Goal: Navigation & Orientation: Find specific page/section

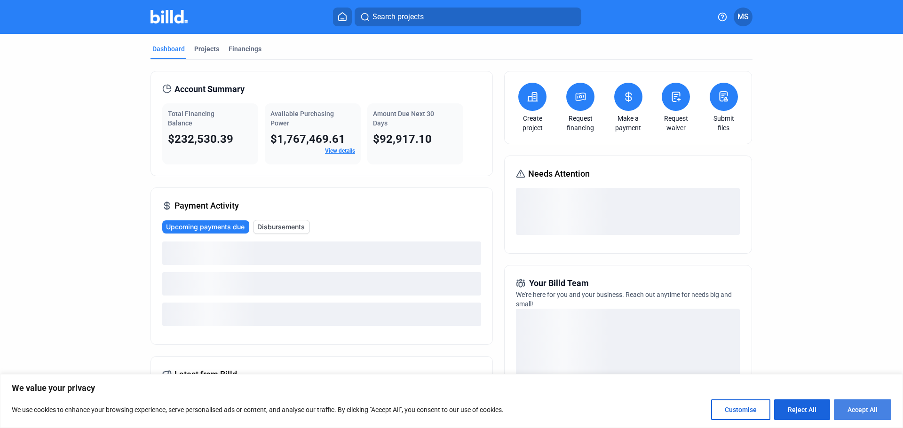
click at [857, 402] on button "Accept All" at bounding box center [862, 410] width 57 height 21
checkbox input "true"
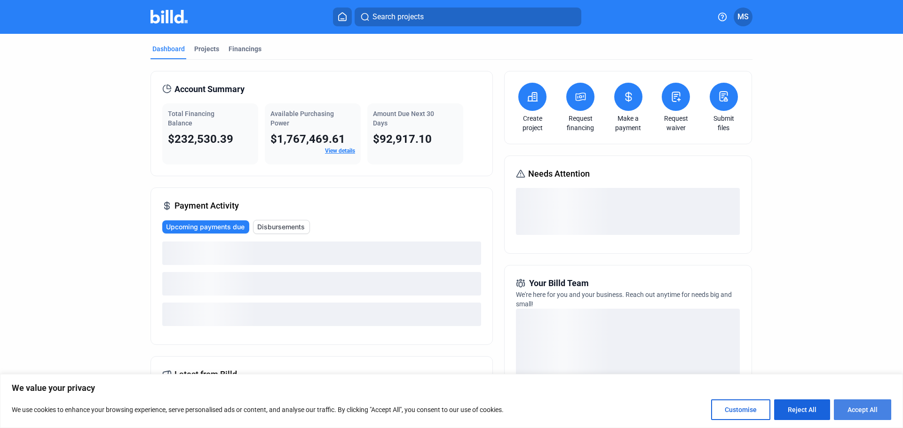
checkbox input "true"
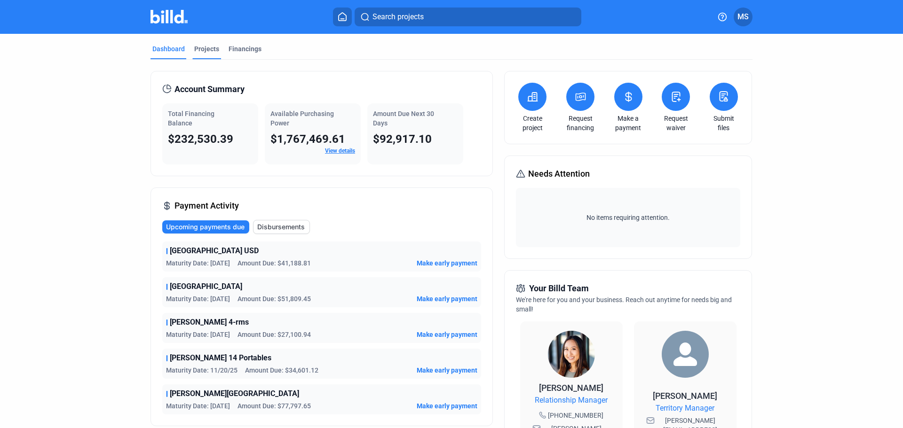
click at [207, 50] on div "Projects" at bounding box center [206, 48] width 25 height 9
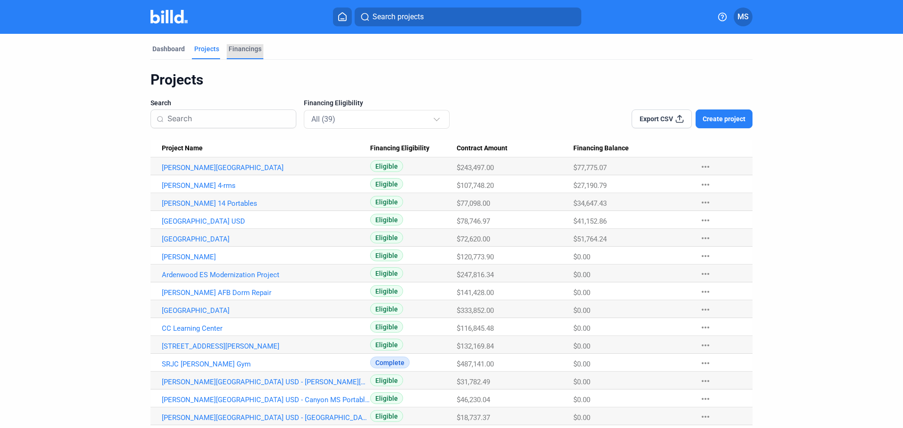
click at [250, 49] on div "Financings" at bounding box center [245, 48] width 33 height 9
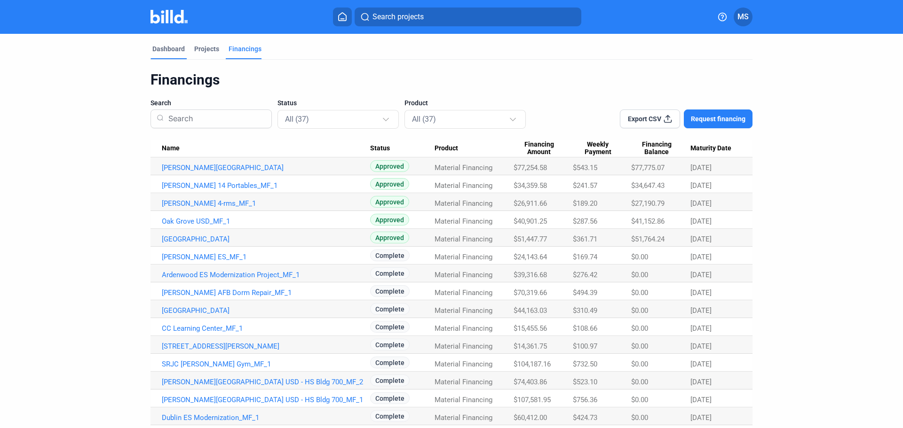
drag, startPoint x: 171, startPoint y: 49, endPoint x: 178, endPoint y: 54, distance: 8.1
click at [171, 49] on div "Dashboard" at bounding box center [168, 48] width 32 height 9
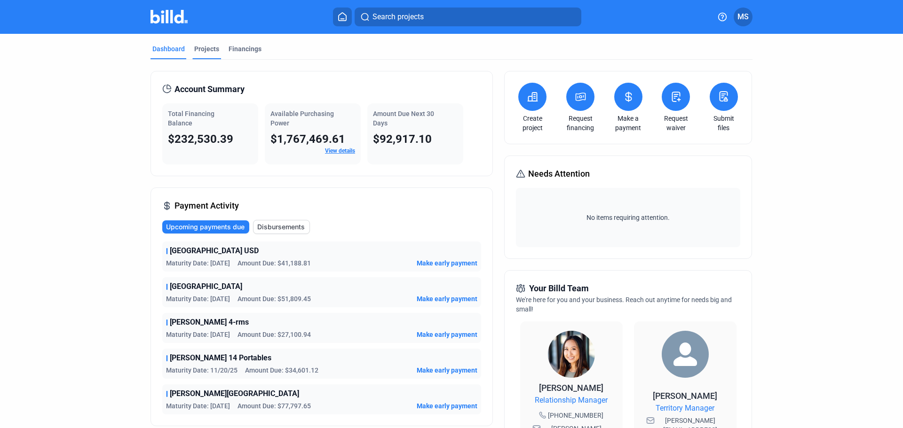
click at [195, 50] on div "Projects" at bounding box center [206, 48] width 25 height 9
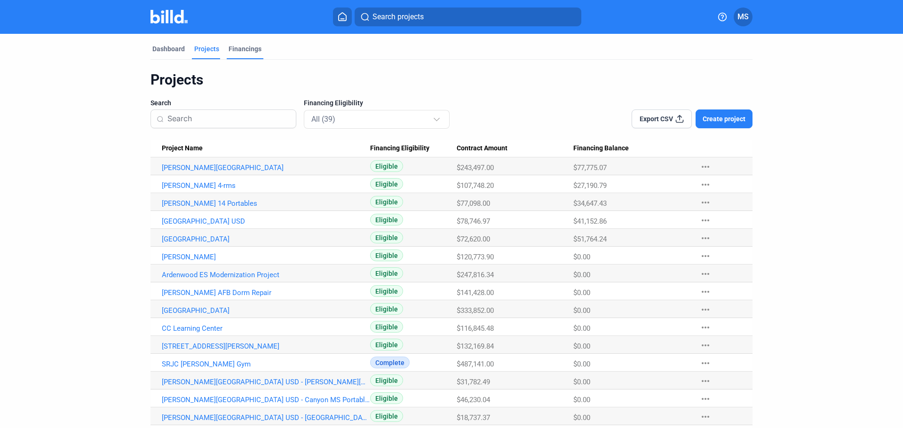
click at [234, 48] on div "Financings" at bounding box center [245, 48] width 33 height 9
